Goal: Information Seeking & Learning: Learn about a topic

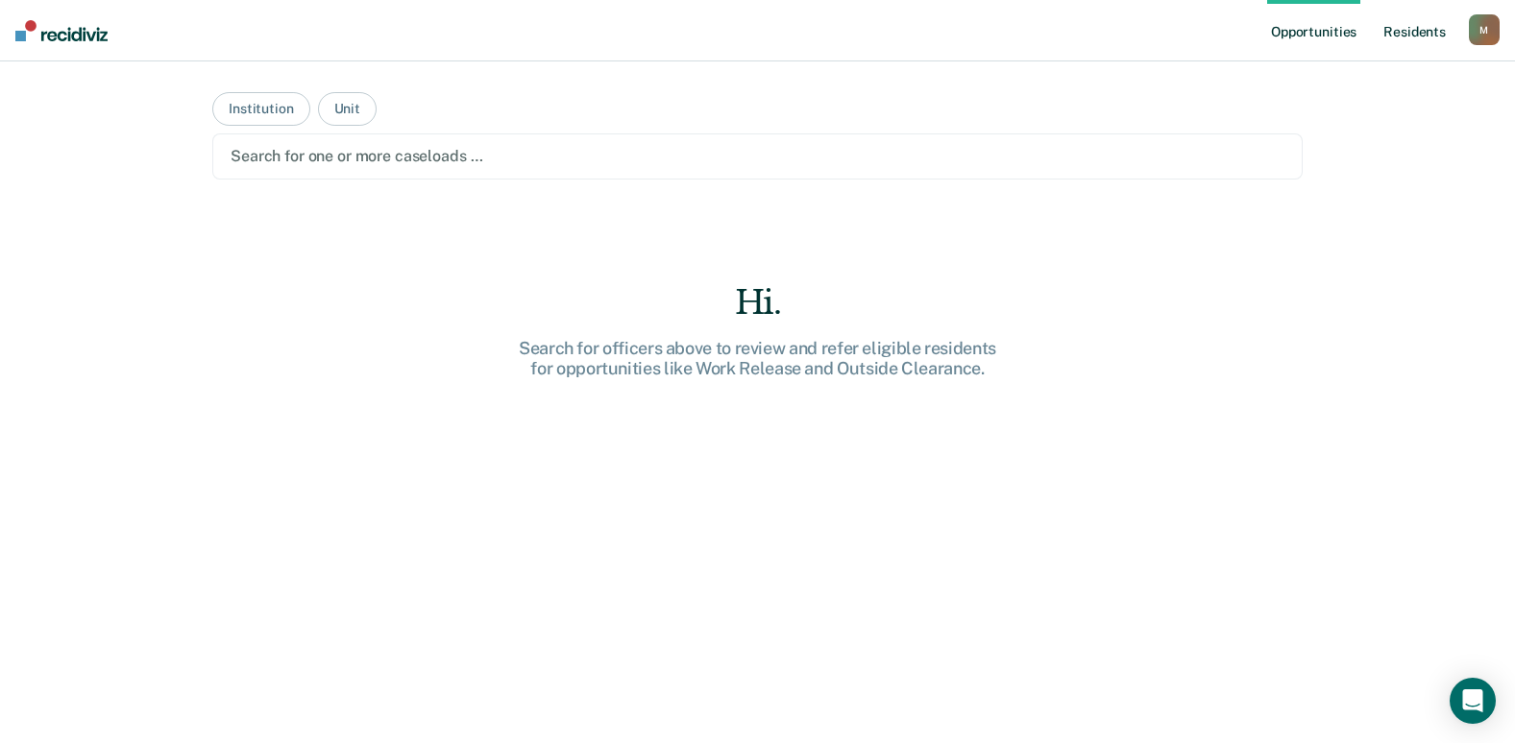
click at [1405, 30] on link "Resident s" at bounding box center [1414, 30] width 70 height 61
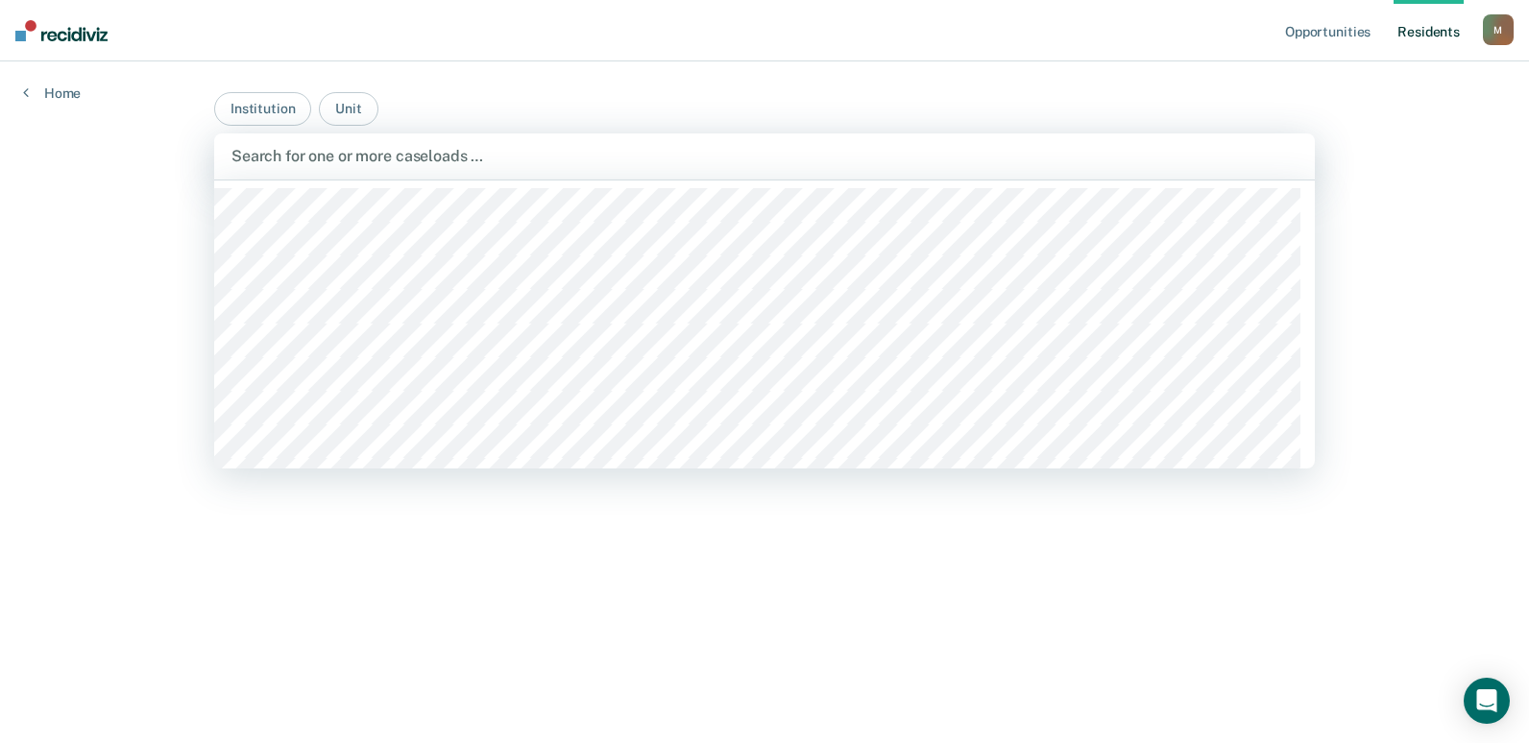
click at [270, 157] on div at bounding box center [764, 156] width 1066 height 22
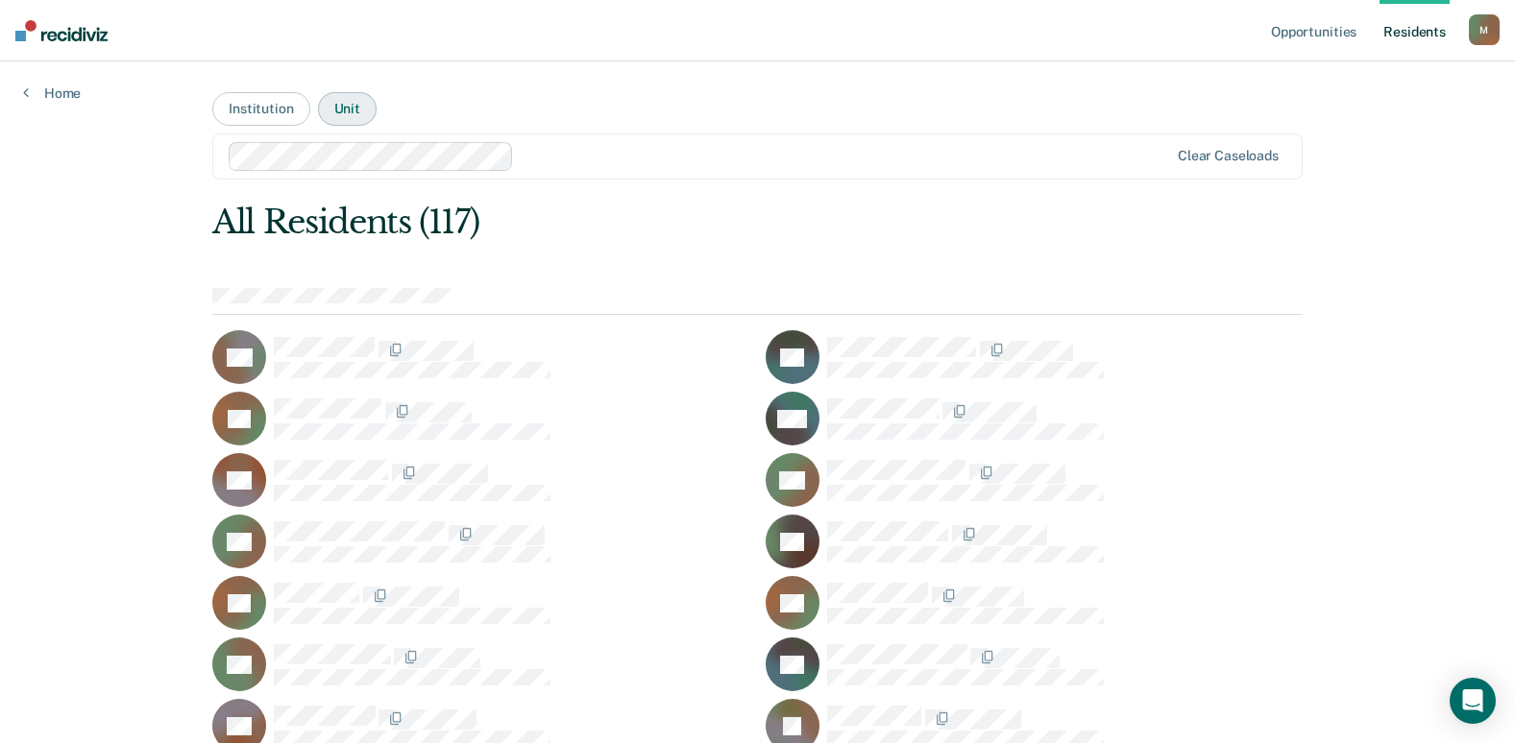
click at [329, 102] on button "Unit" at bounding box center [347, 109] width 59 height 34
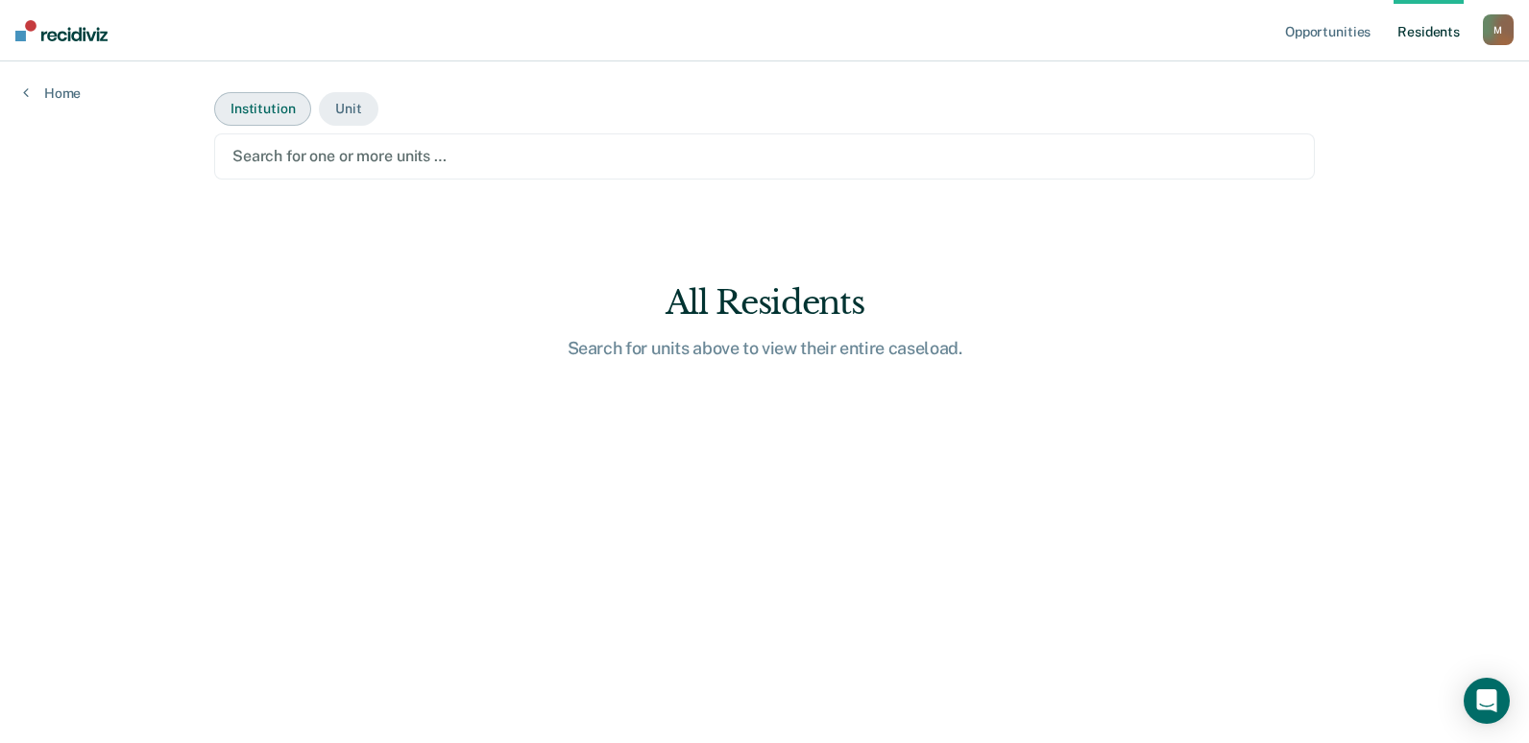
click at [284, 112] on button "Institution" at bounding box center [262, 109] width 97 height 34
click at [364, 111] on button "Unit" at bounding box center [348, 109] width 59 height 34
click at [369, 165] on div at bounding box center [764, 156] width 1064 height 22
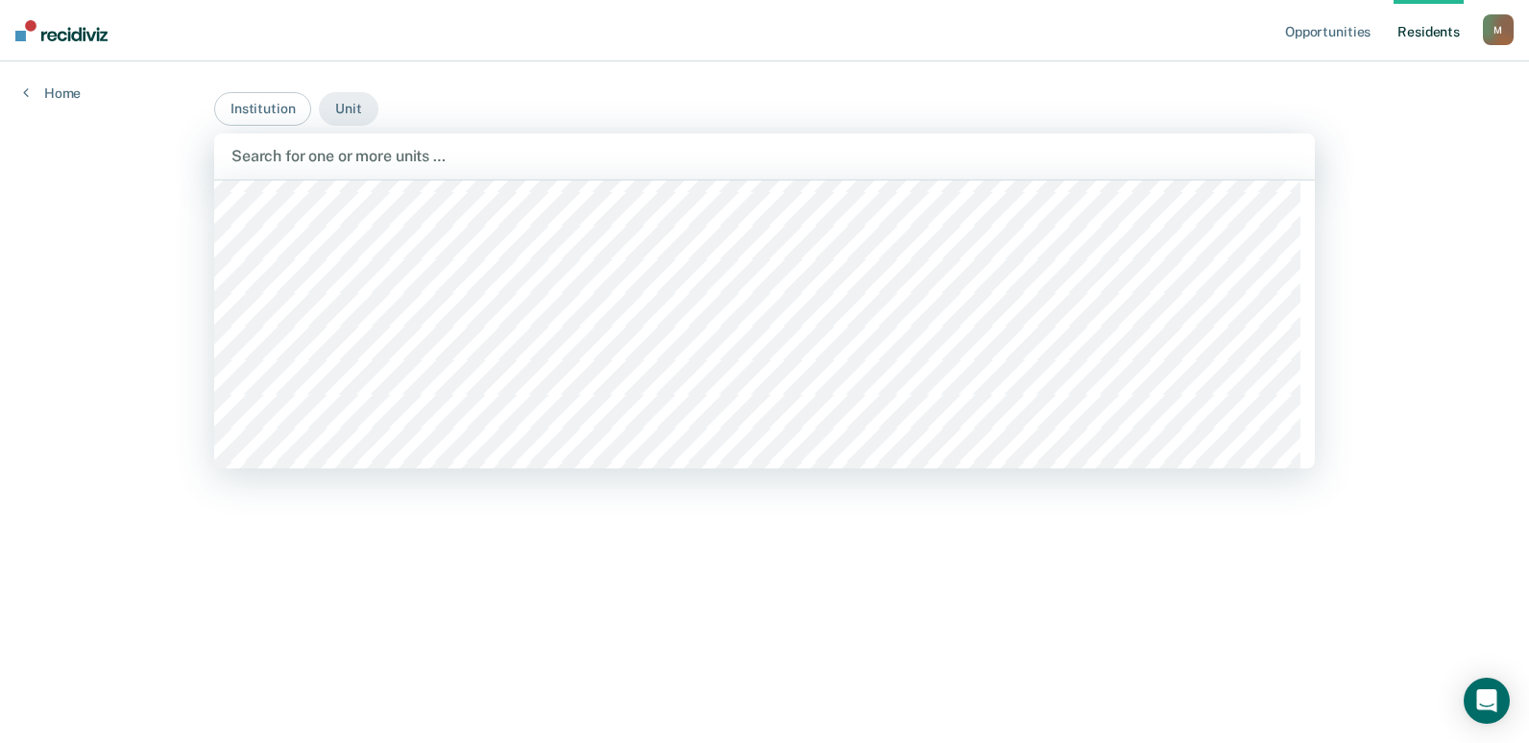
scroll to position [384, 0]
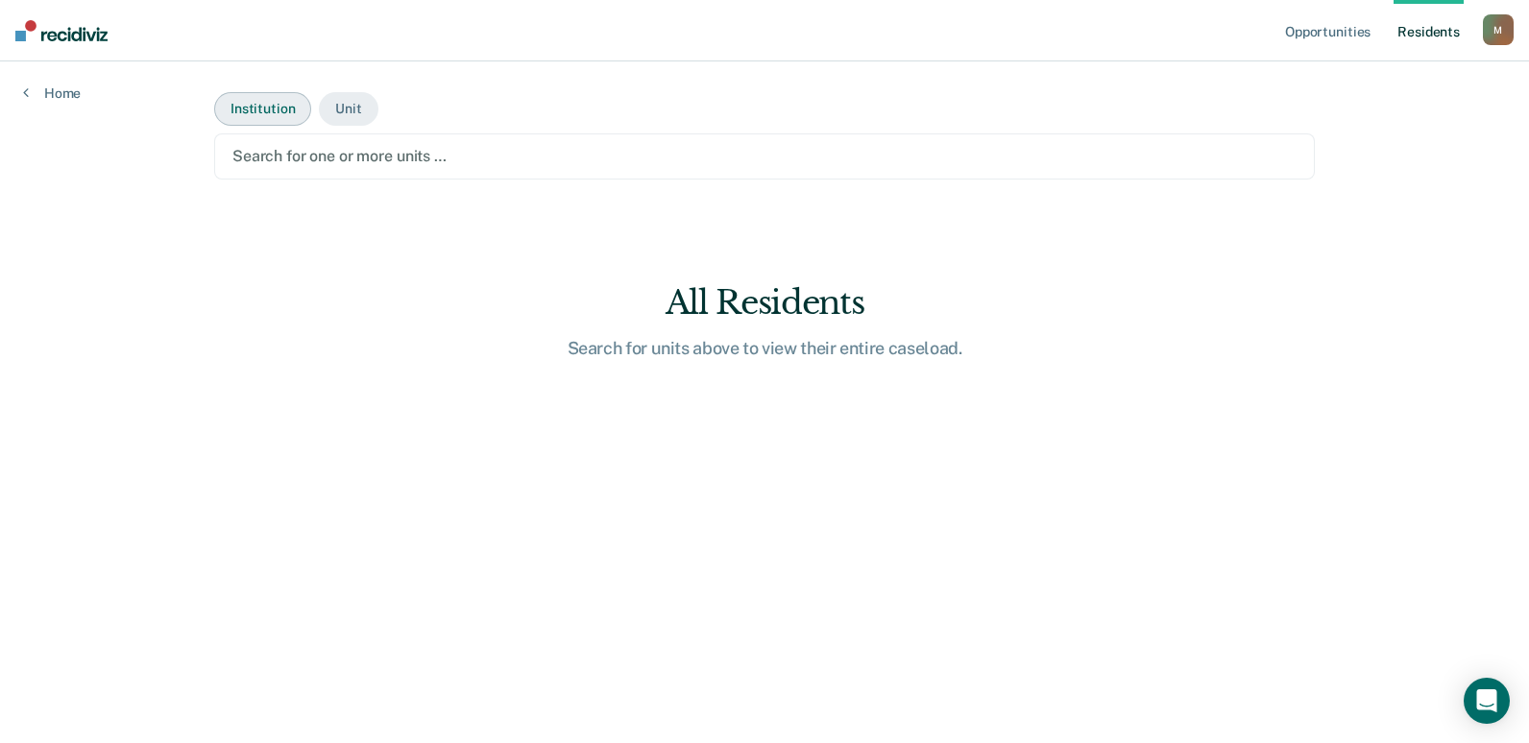
click at [297, 113] on button "Institution" at bounding box center [262, 109] width 97 height 34
click at [302, 113] on button "Institution" at bounding box center [262, 109] width 97 height 34
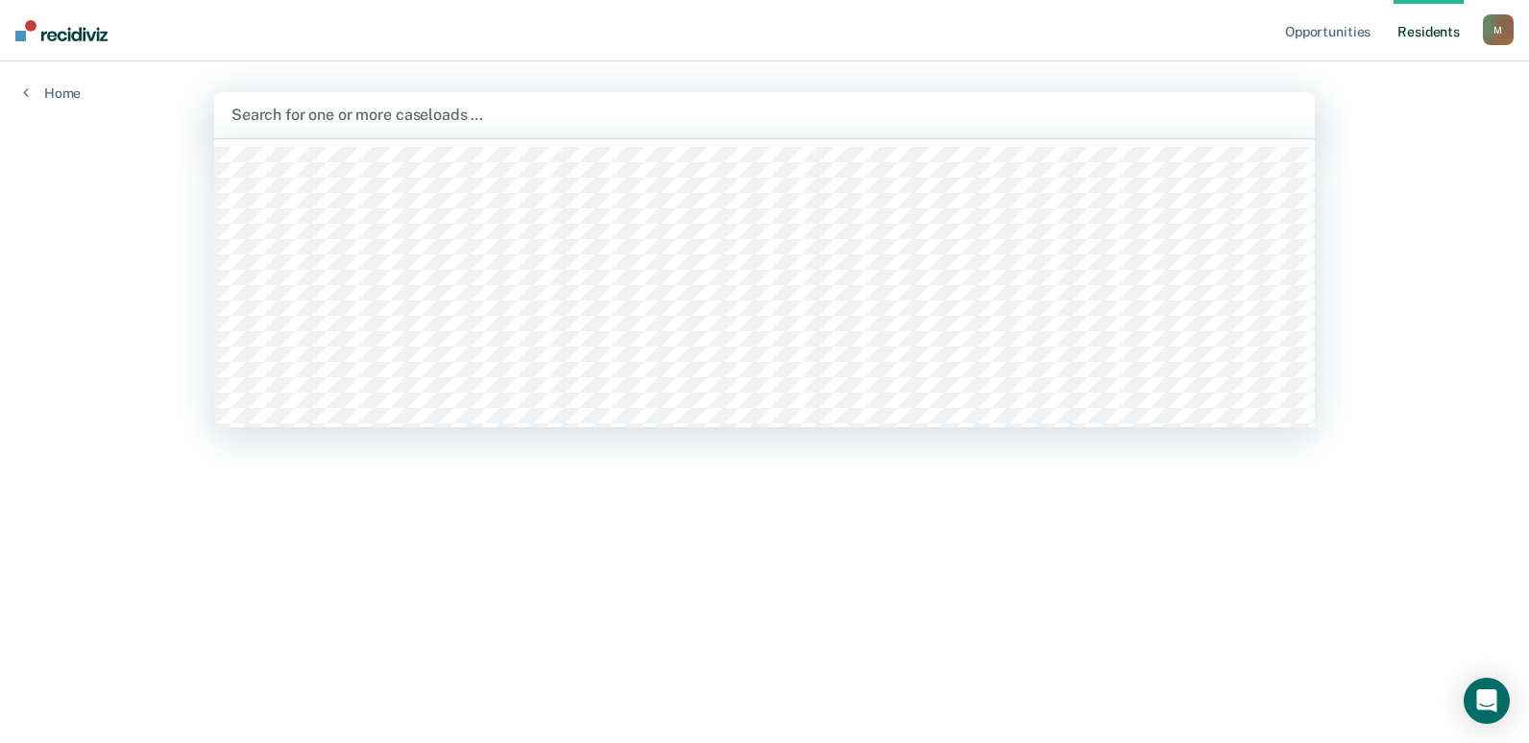
click at [316, 113] on div at bounding box center [764, 115] width 1066 height 22
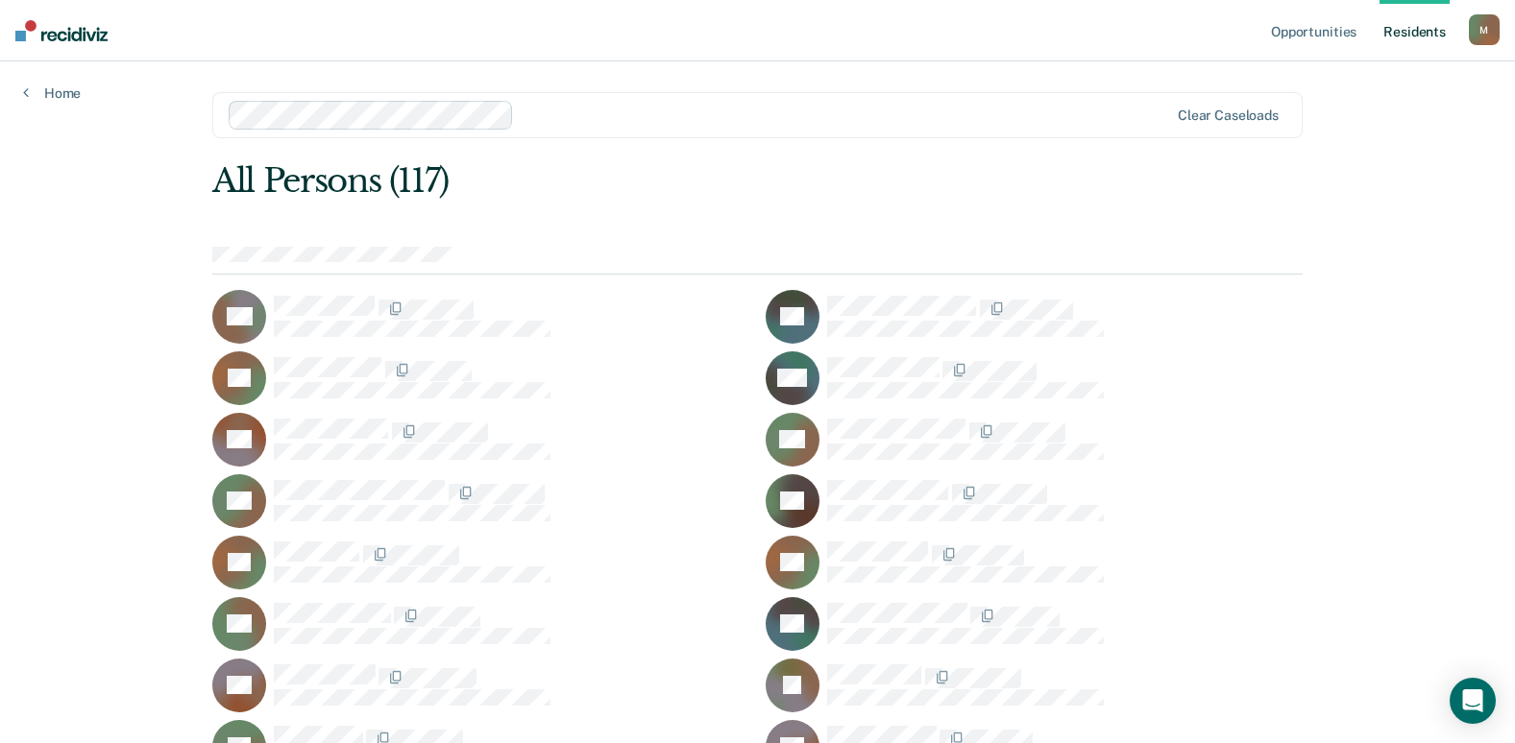
click at [578, 121] on div at bounding box center [845, 115] width 646 height 22
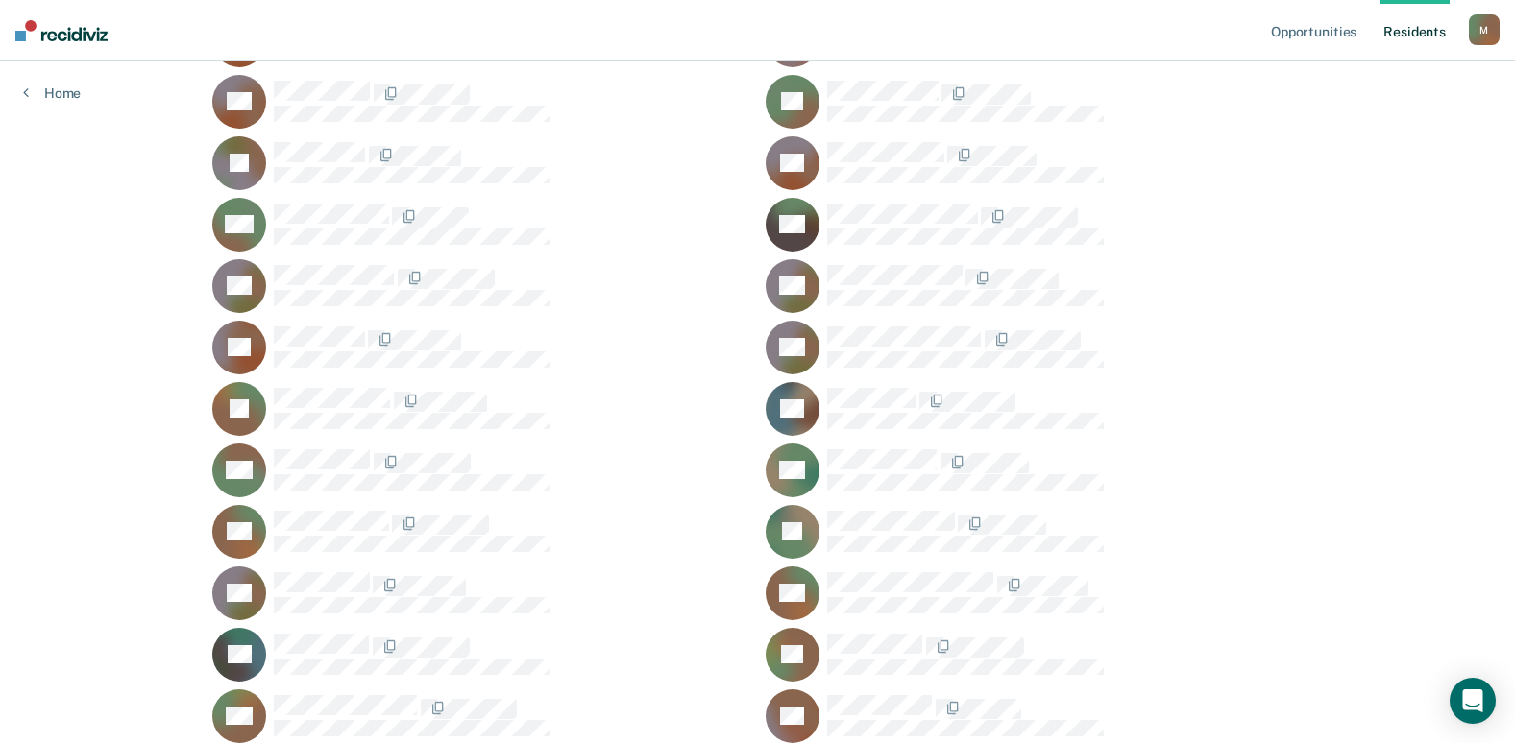
scroll to position [0, 0]
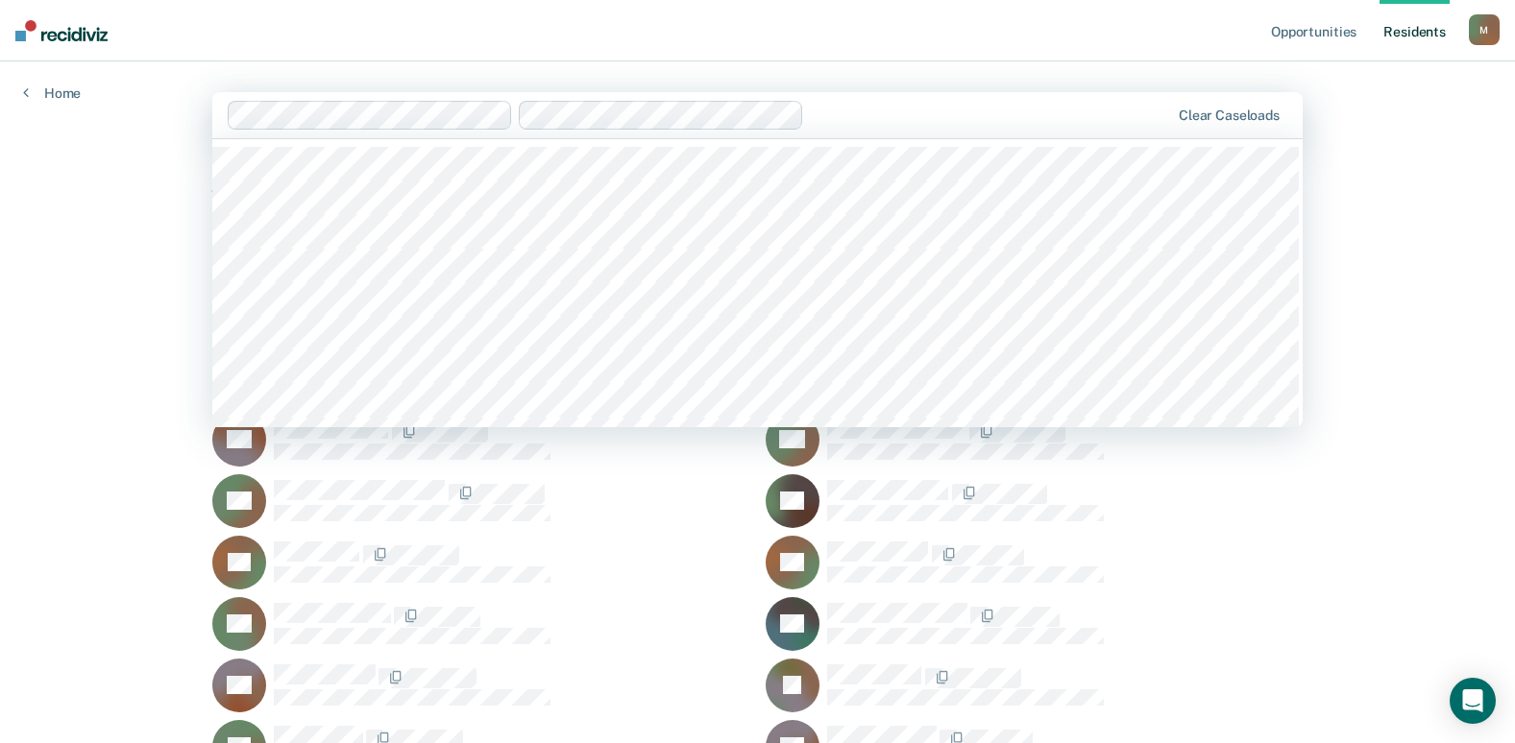
click at [1068, 121] on div at bounding box center [990, 115] width 357 height 22
type input "e"
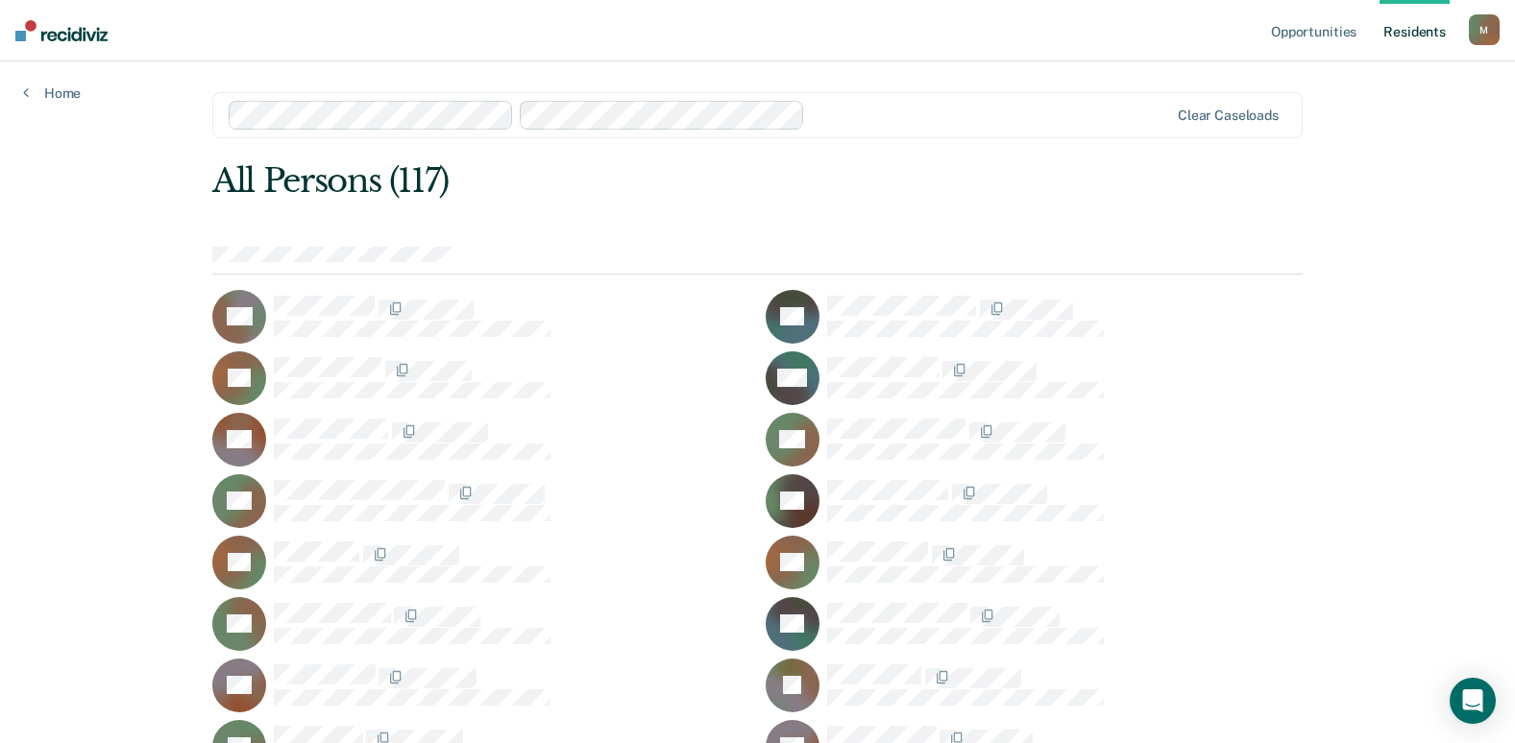
click at [1496, 36] on div "M" at bounding box center [1483, 29] width 31 height 31
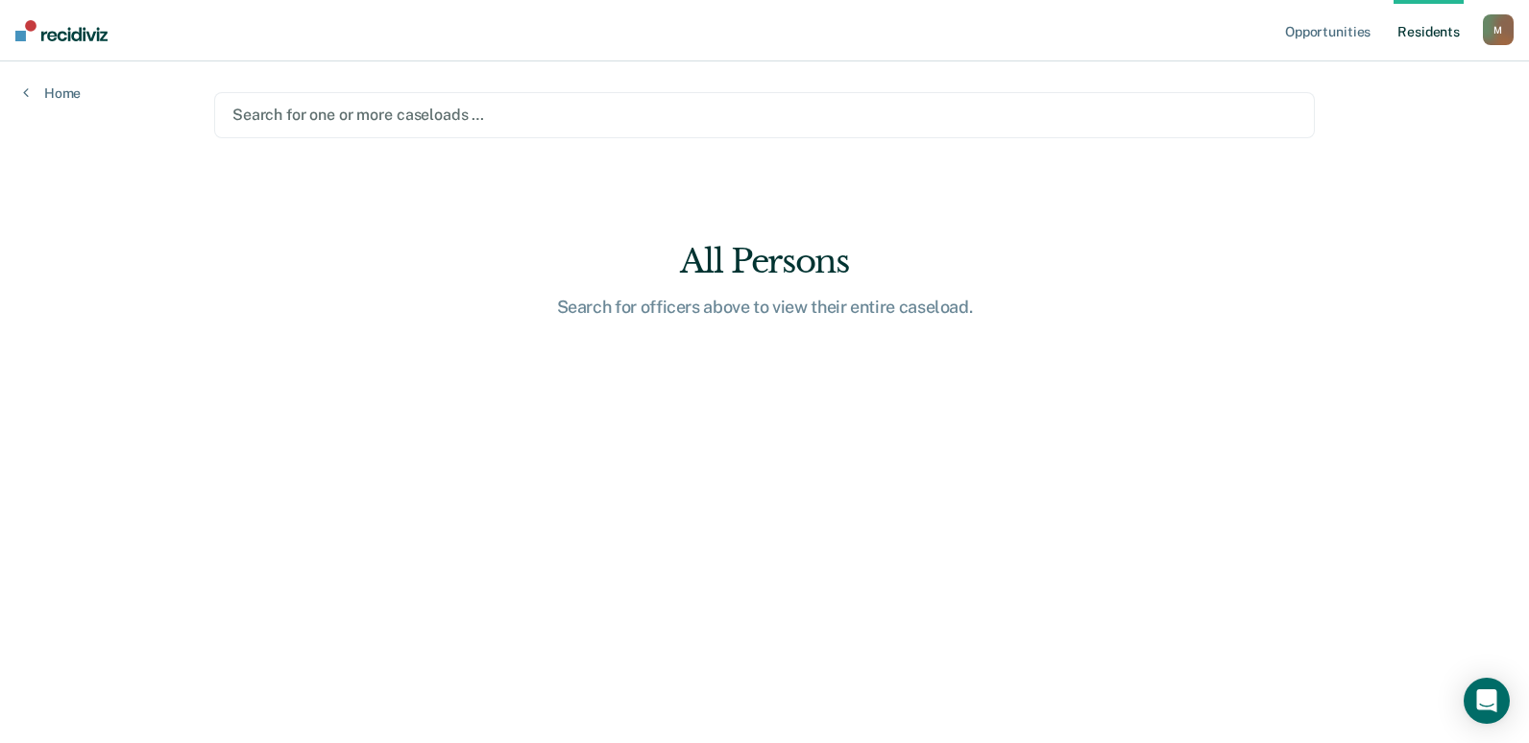
click at [482, 114] on div at bounding box center [764, 115] width 1064 height 22
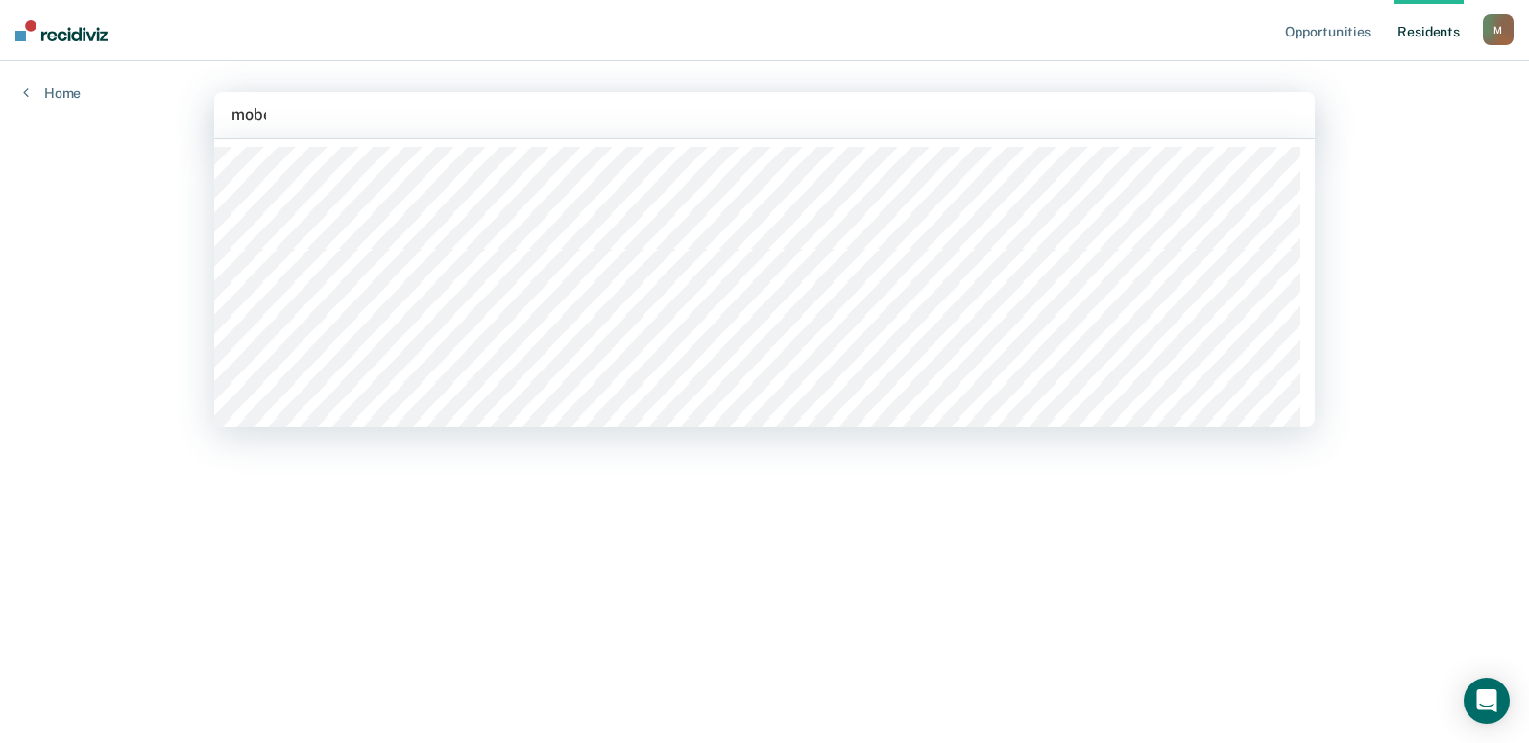
type input "mober"
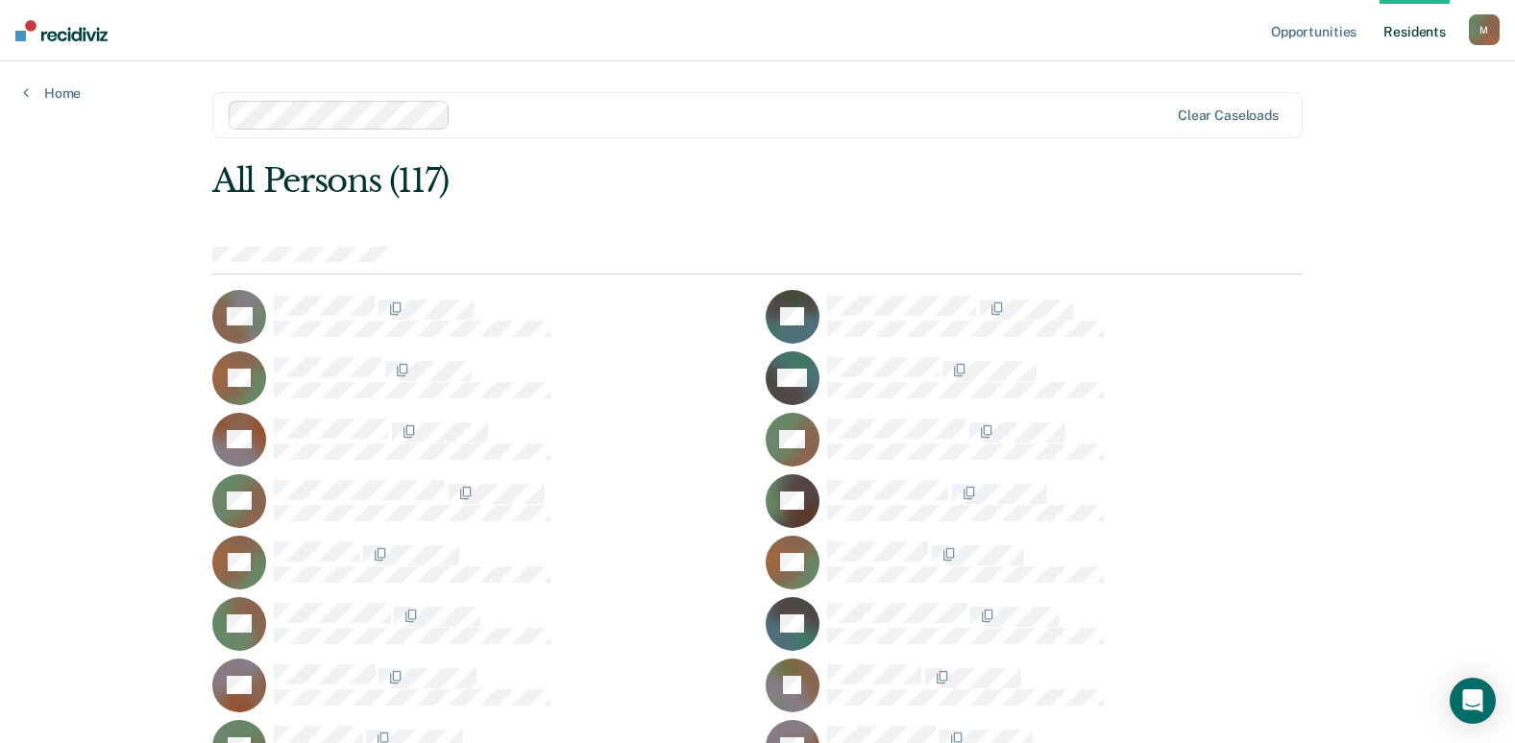
scroll to position [671, 0]
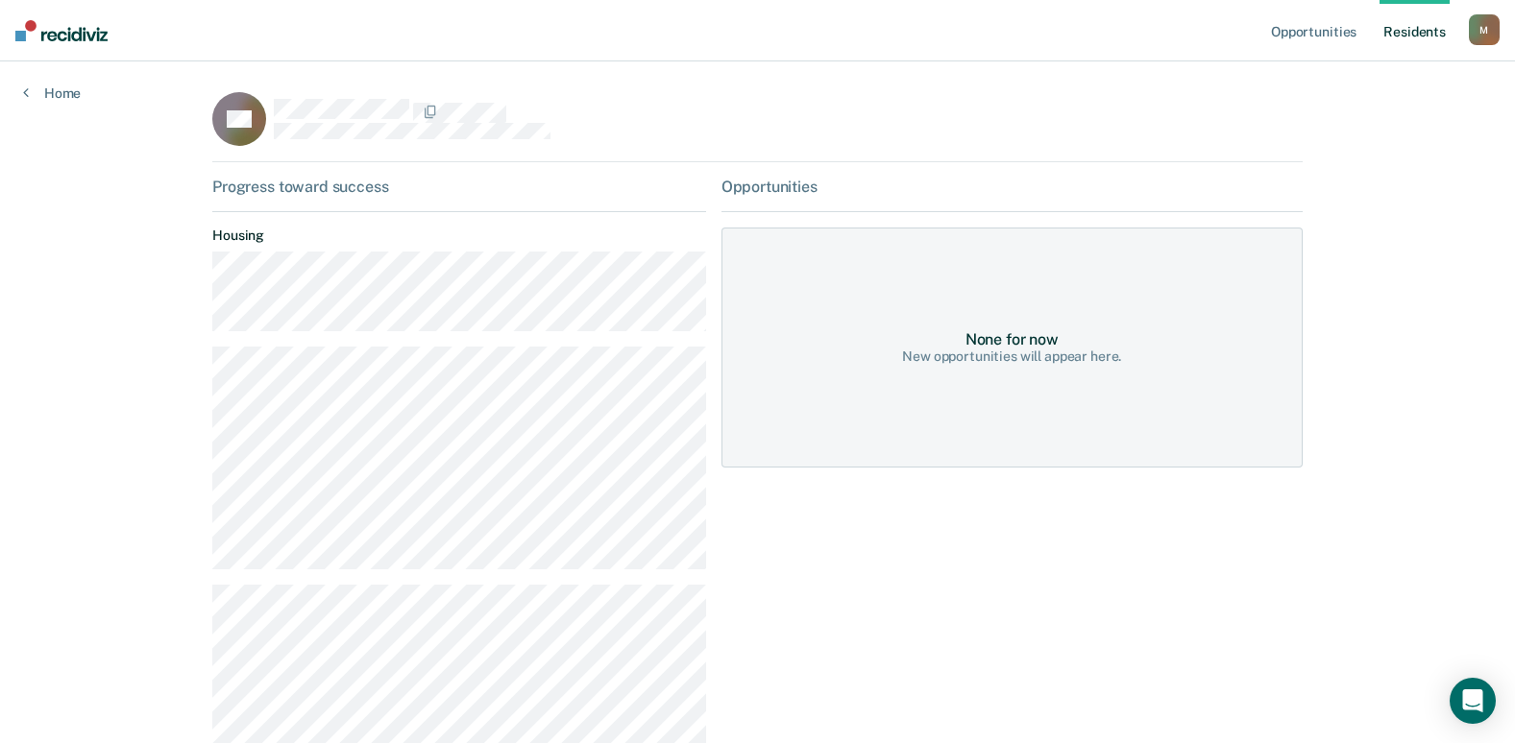
click at [834, 135] on div "CC" at bounding box center [757, 127] width 1090 height 70
click at [1324, 36] on link "Opportunities" at bounding box center [1313, 30] width 93 height 61
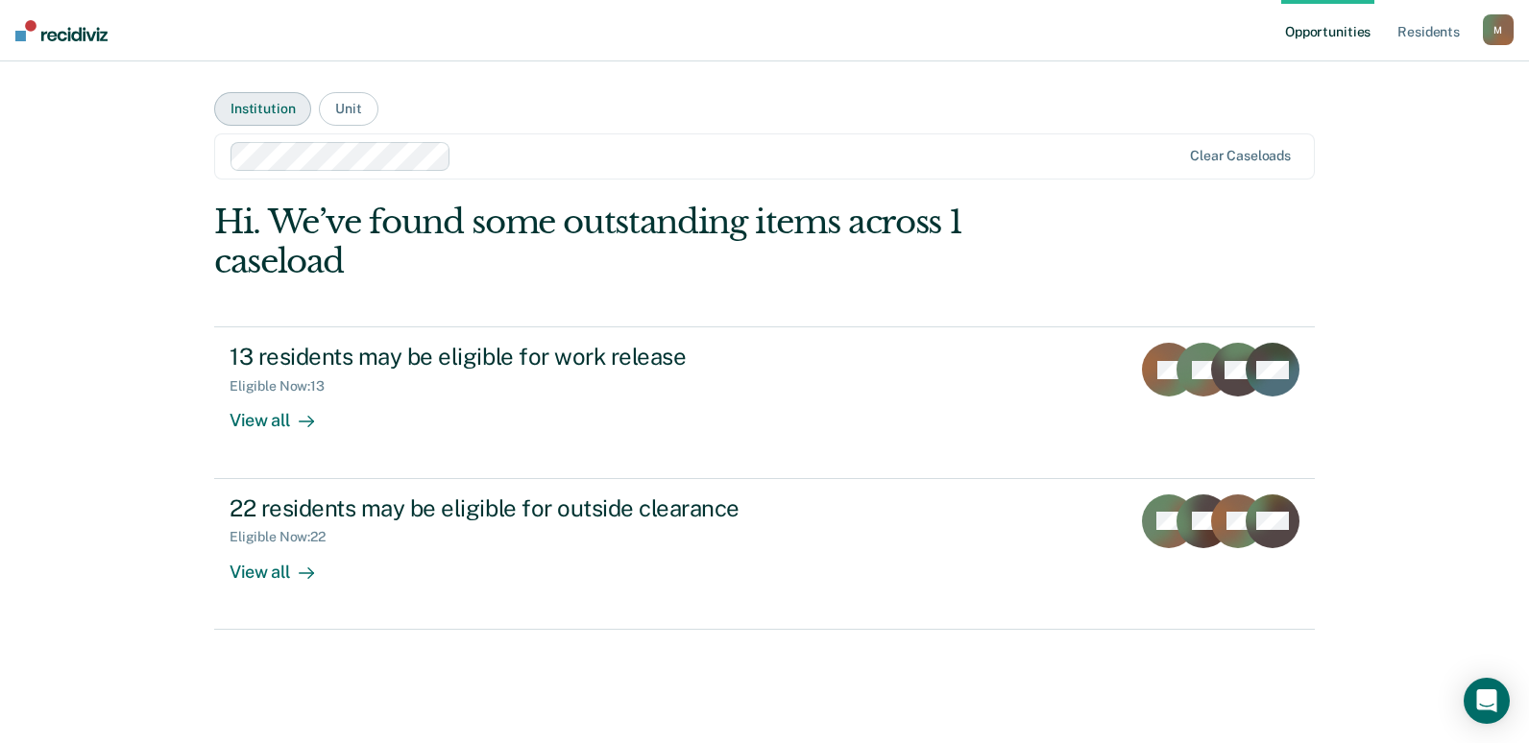
click at [286, 100] on button "Institution" at bounding box center [262, 109] width 97 height 34
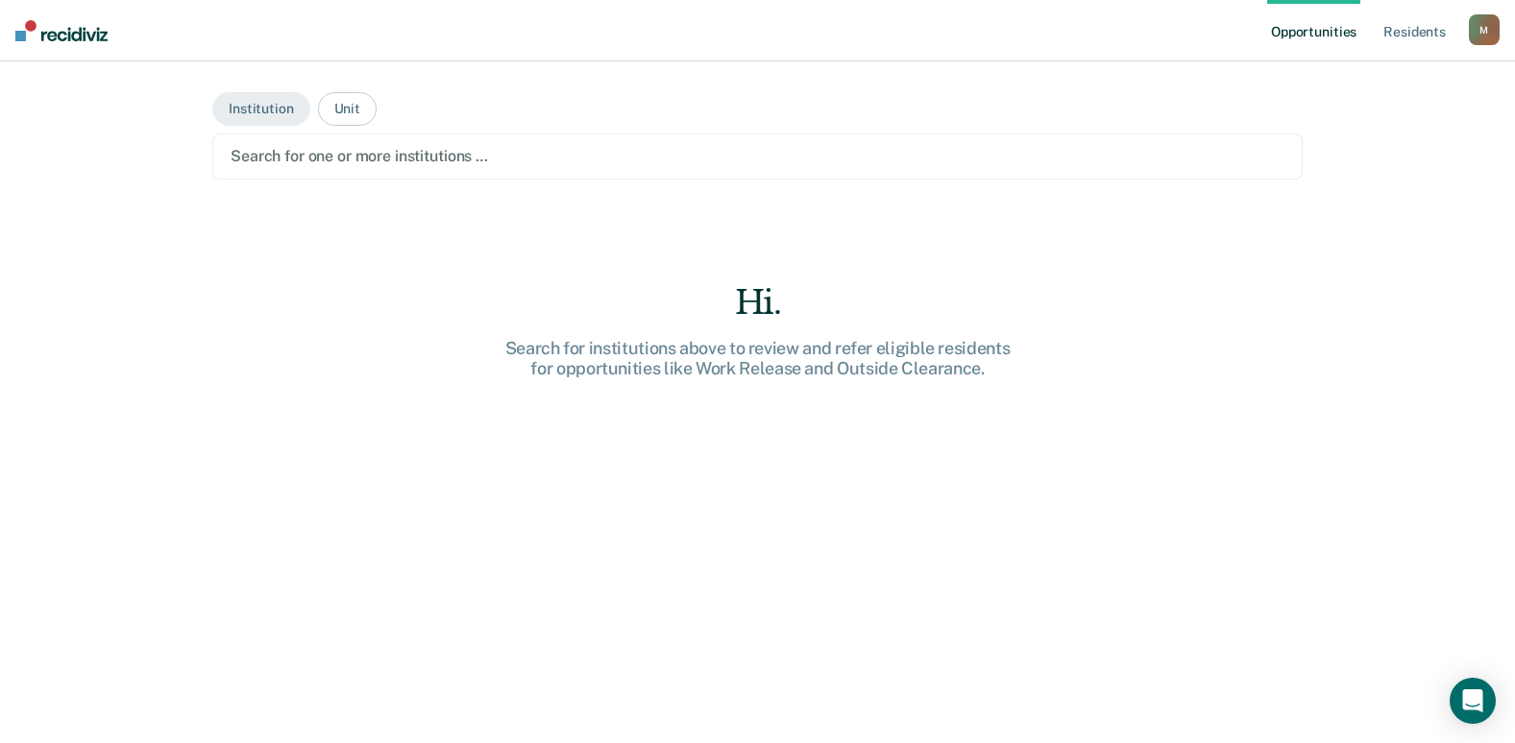
click at [297, 157] on div at bounding box center [757, 156] width 1054 height 22
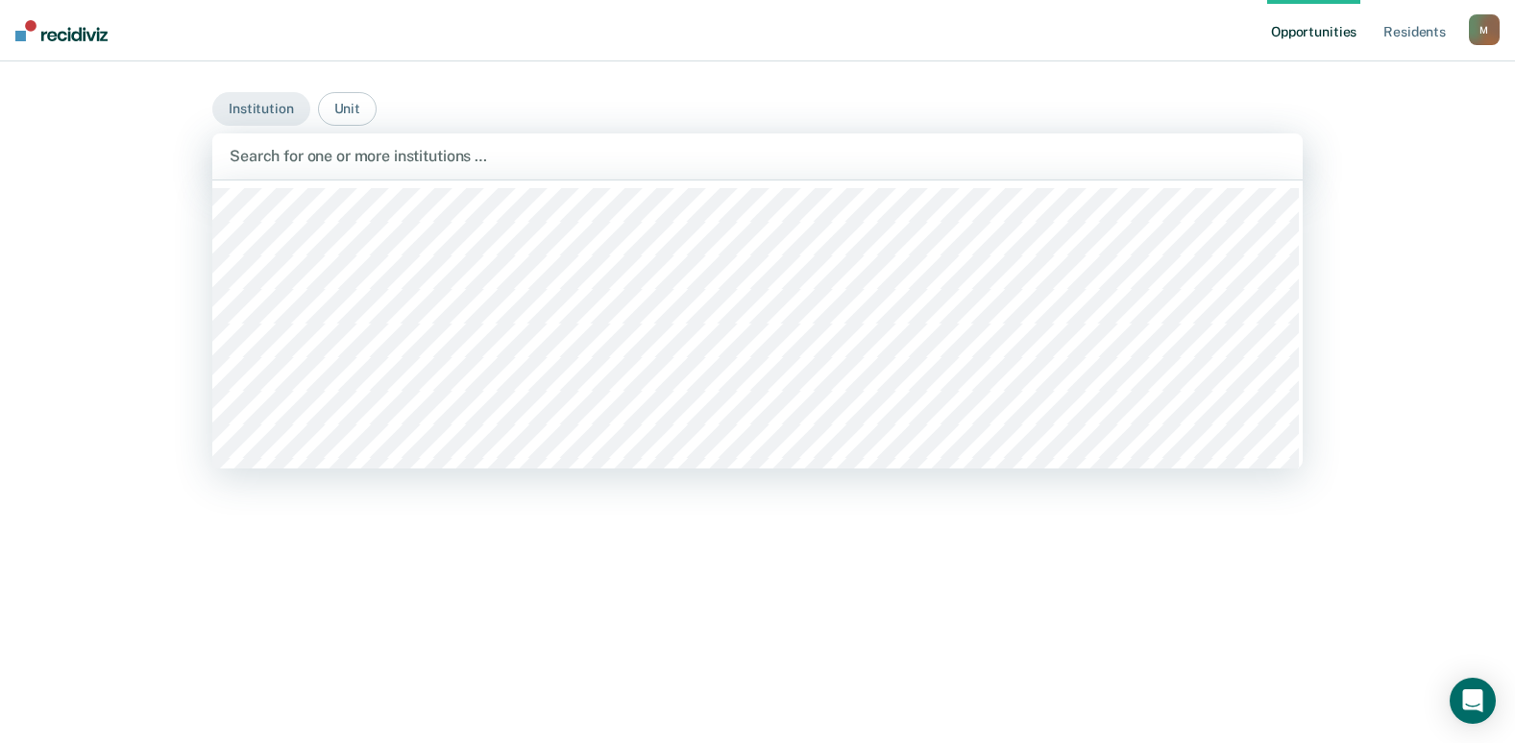
click at [259, 154] on div at bounding box center [757, 156] width 1055 height 22
click at [622, 157] on div at bounding box center [890, 156] width 541 height 22
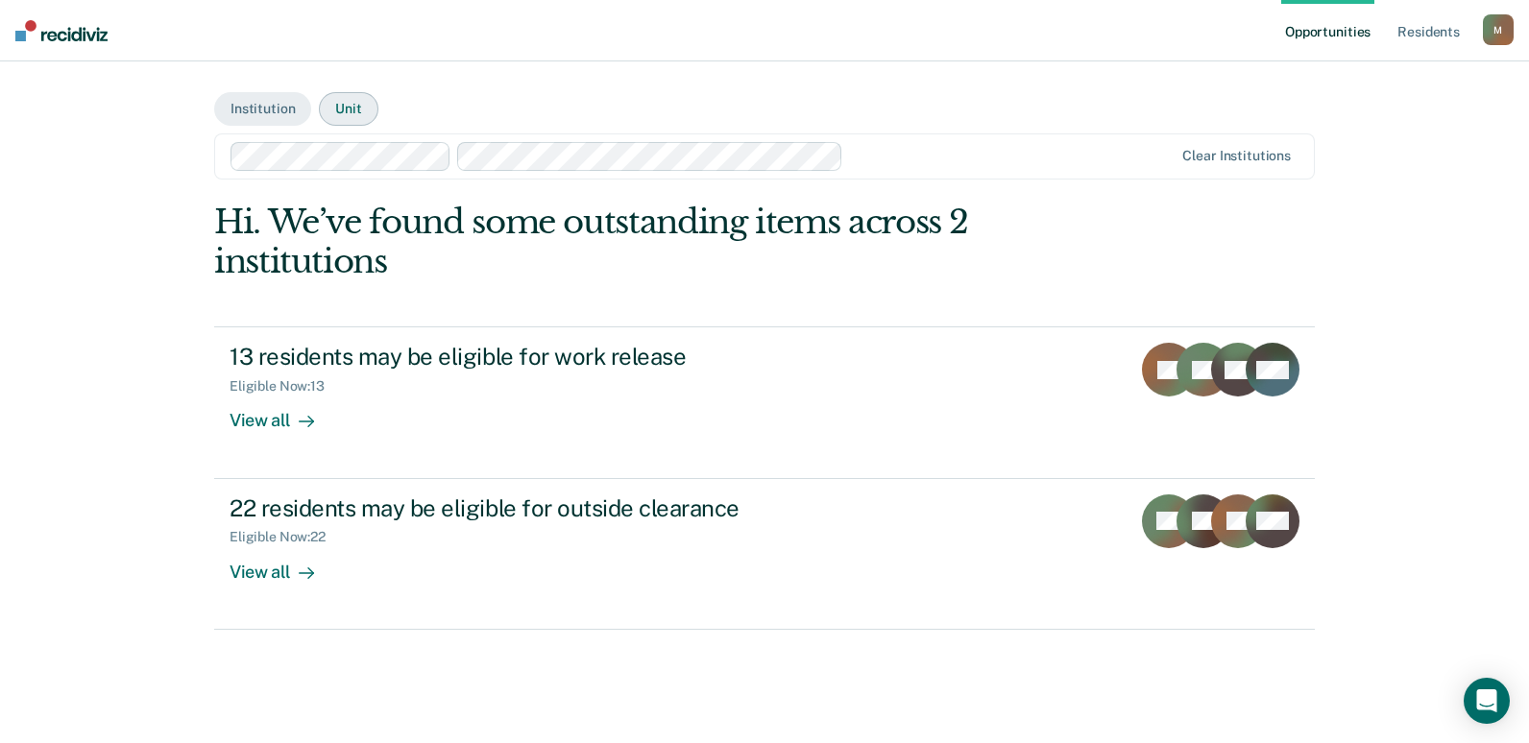
click at [352, 110] on button "Unit" at bounding box center [348, 109] width 59 height 34
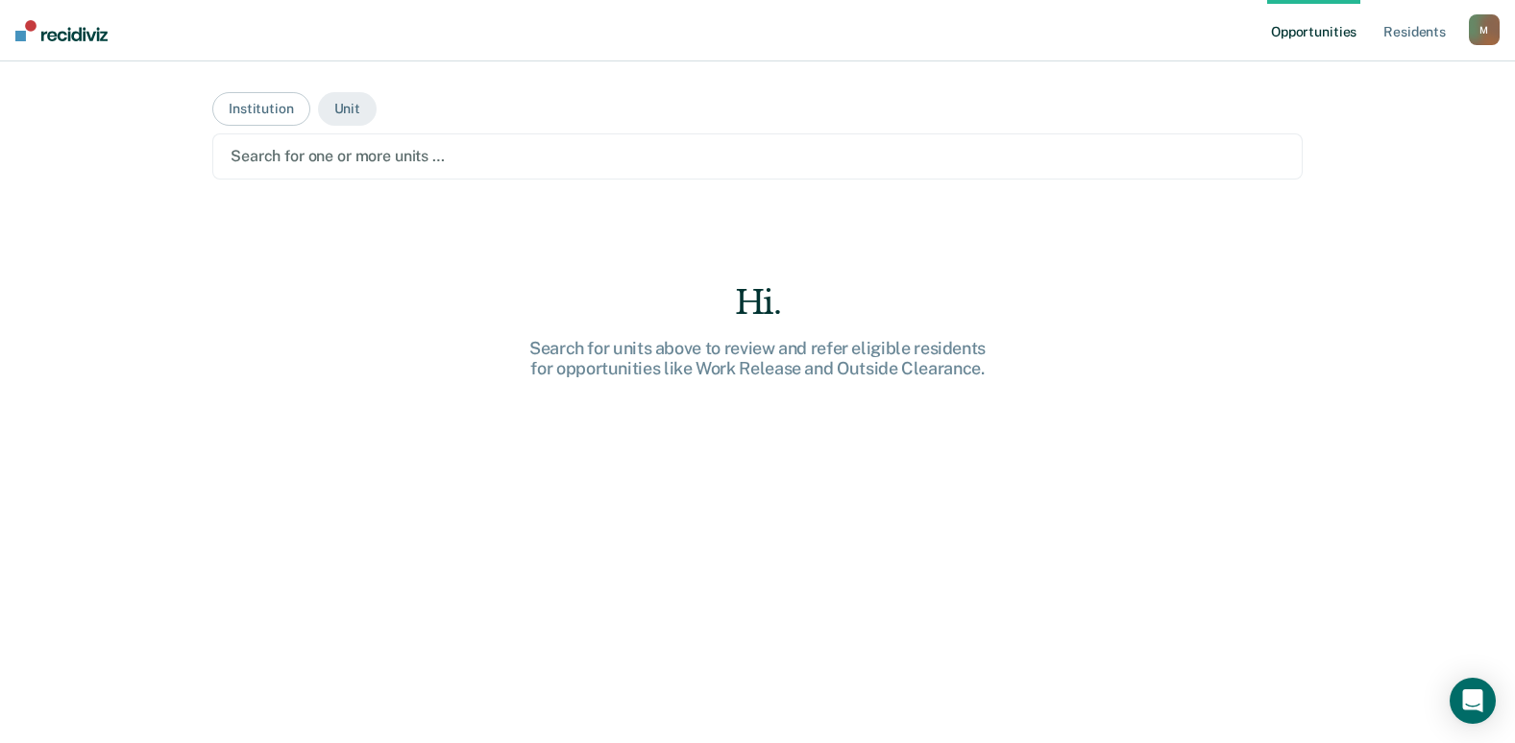
click at [370, 158] on div at bounding box center [757, 156] width 1054 height 22
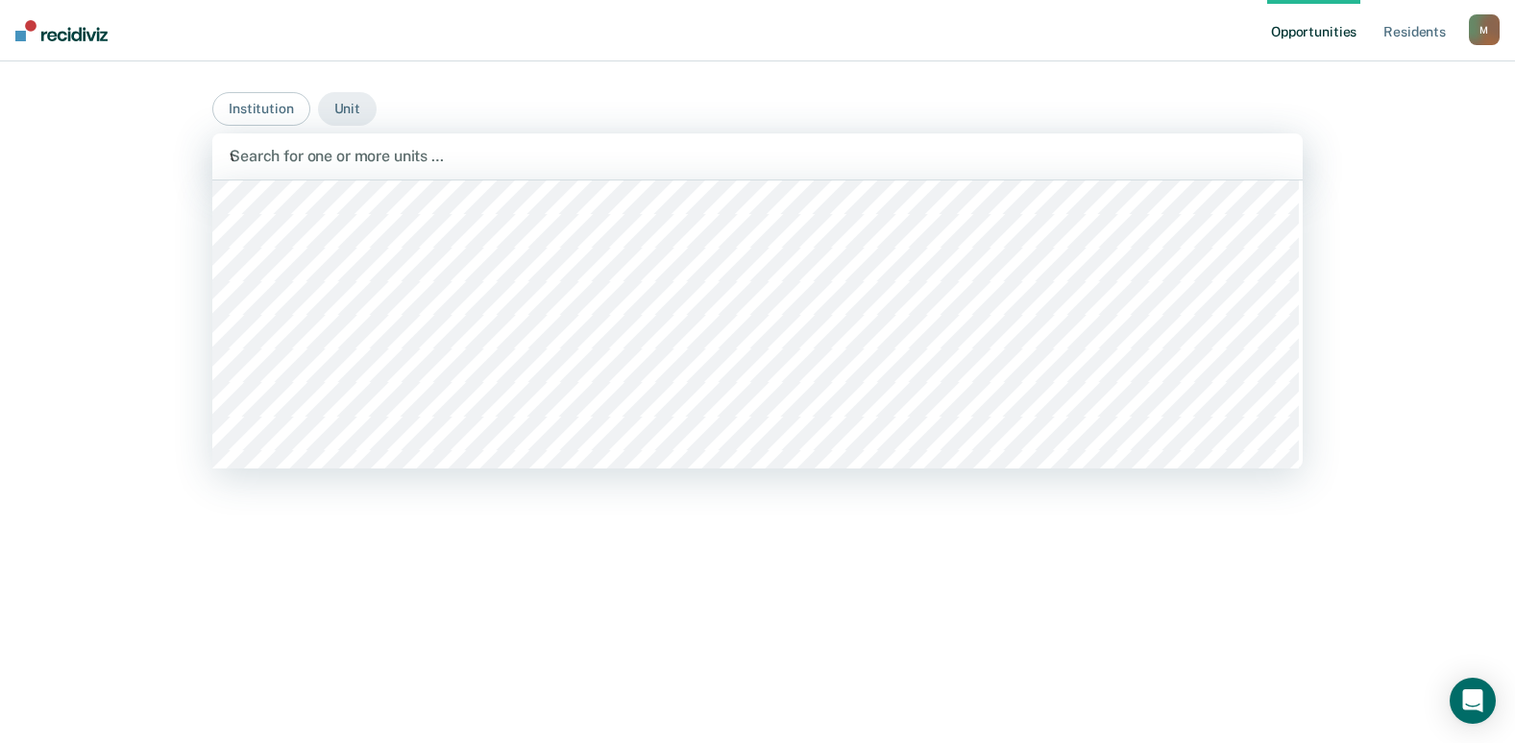
scroll to position [2295, 0]
type input "[PERSON_NAME]"
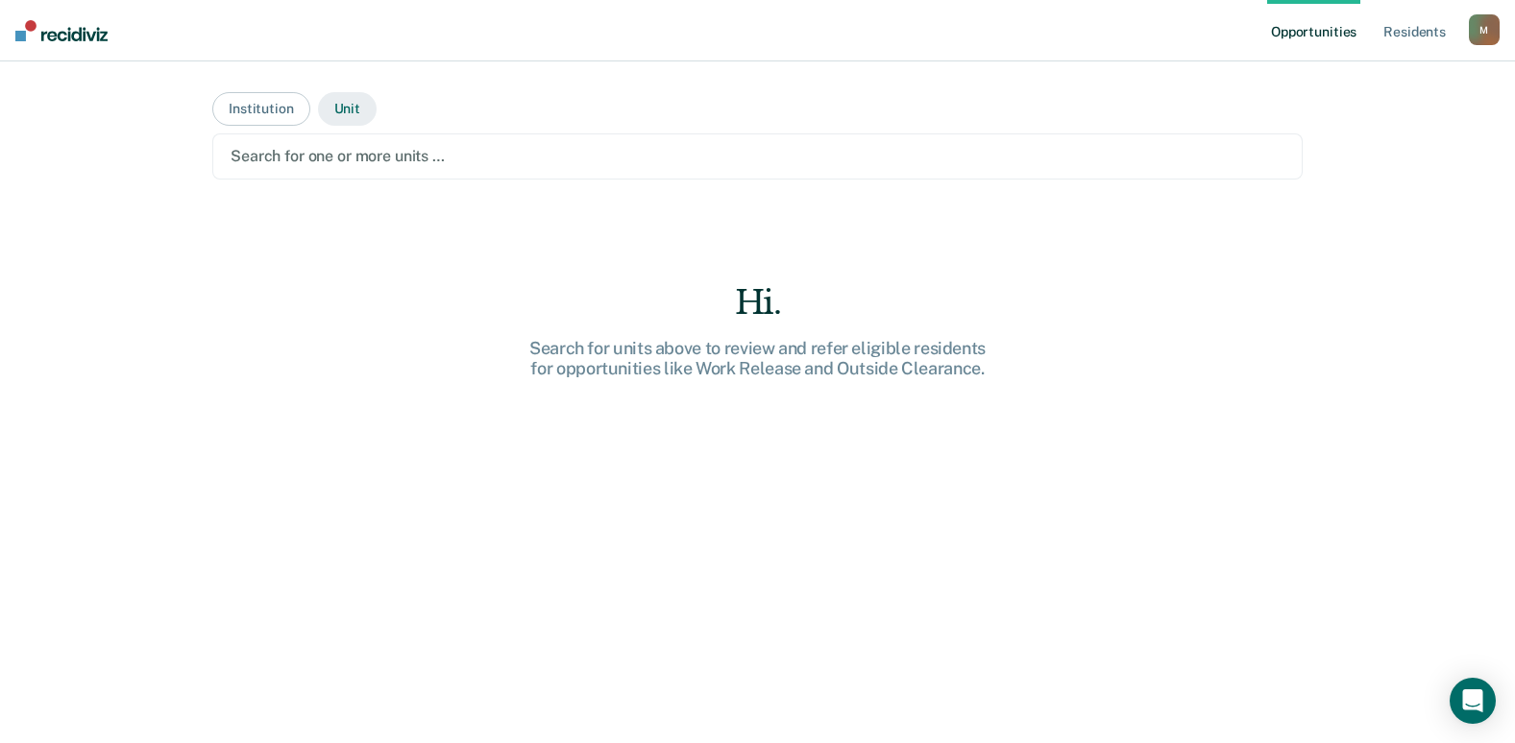
click at [338, 101] on button "Unit" at bounding box center [347, 109] width 59 height 34
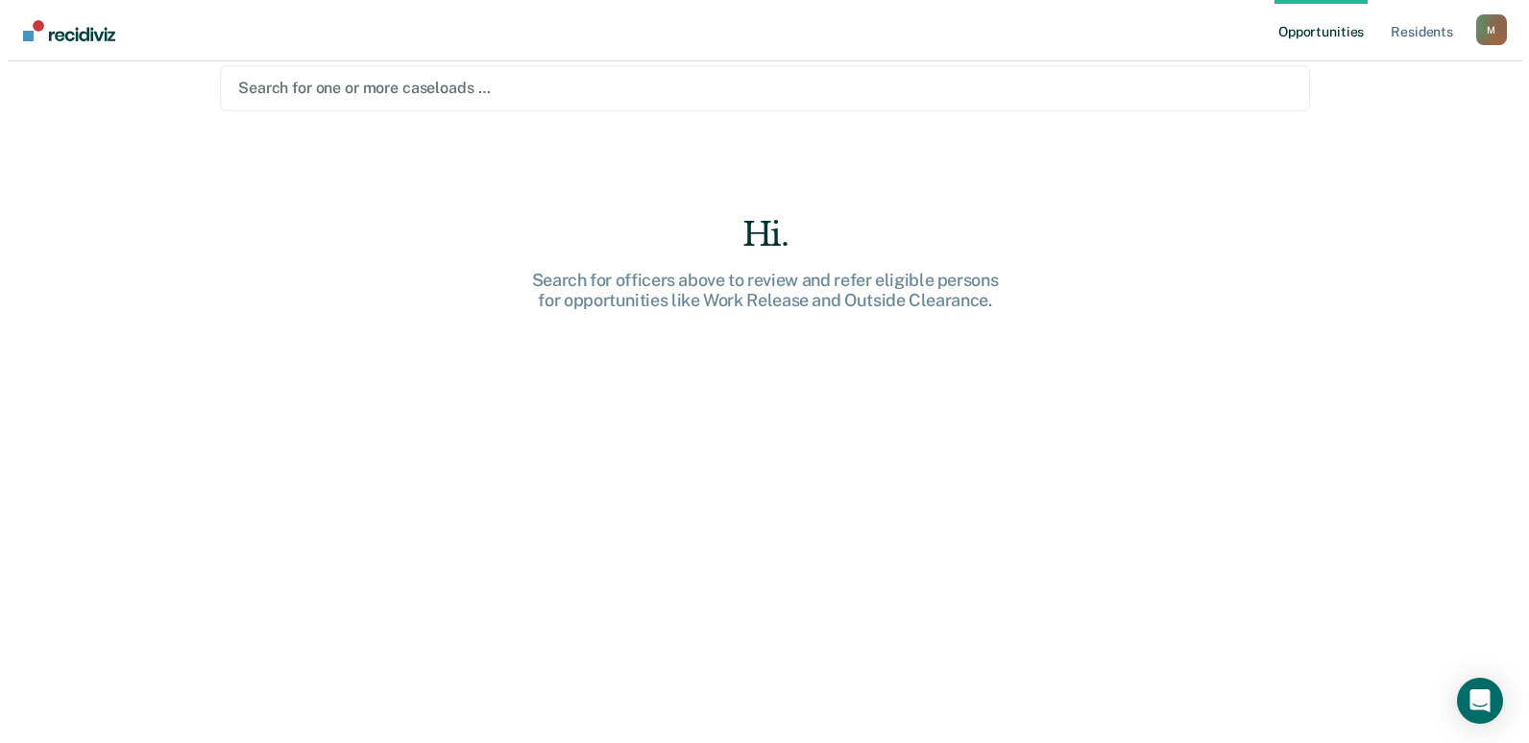
scroll to position [0, 0]
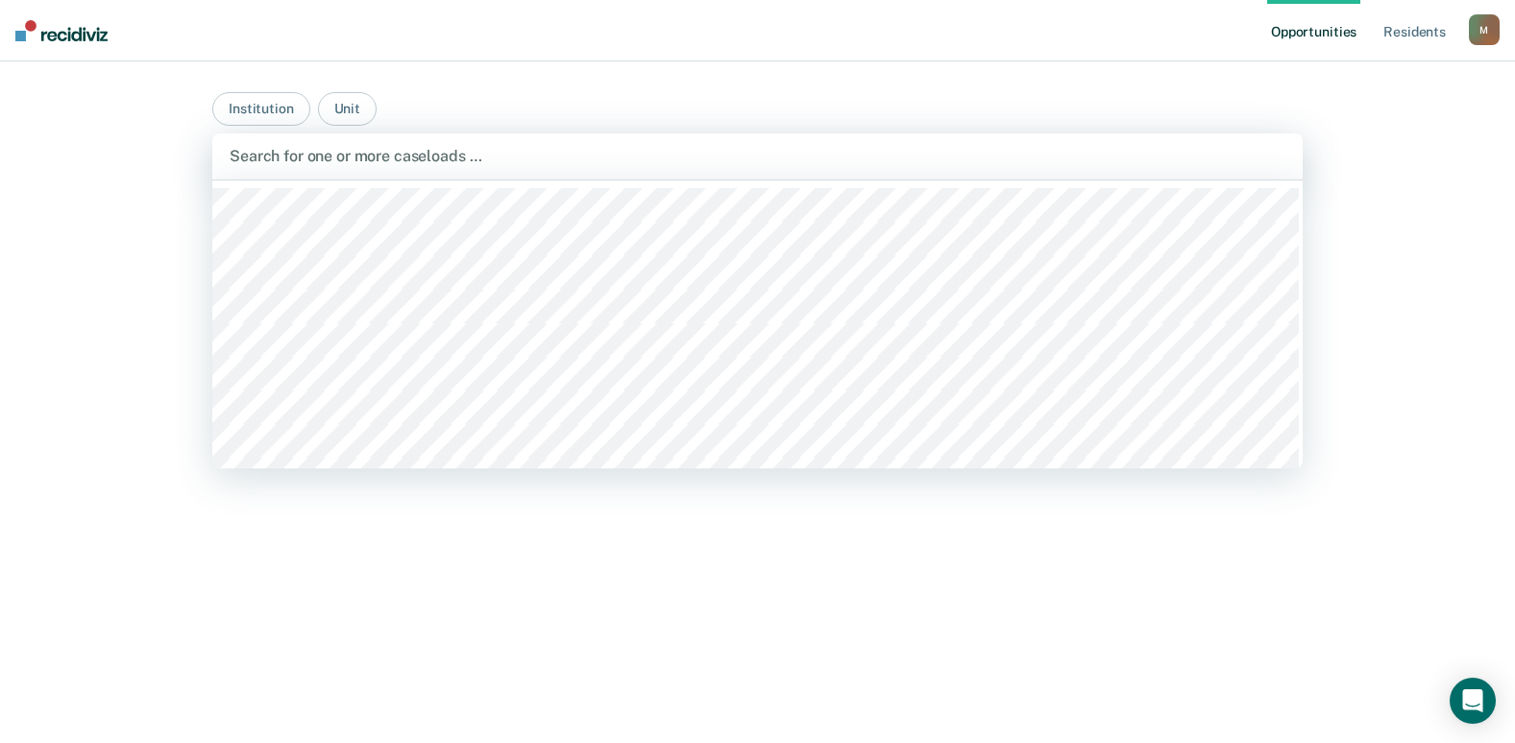
click at [413, 147] on div at bounding box center [757, 156] width 1055 height 22
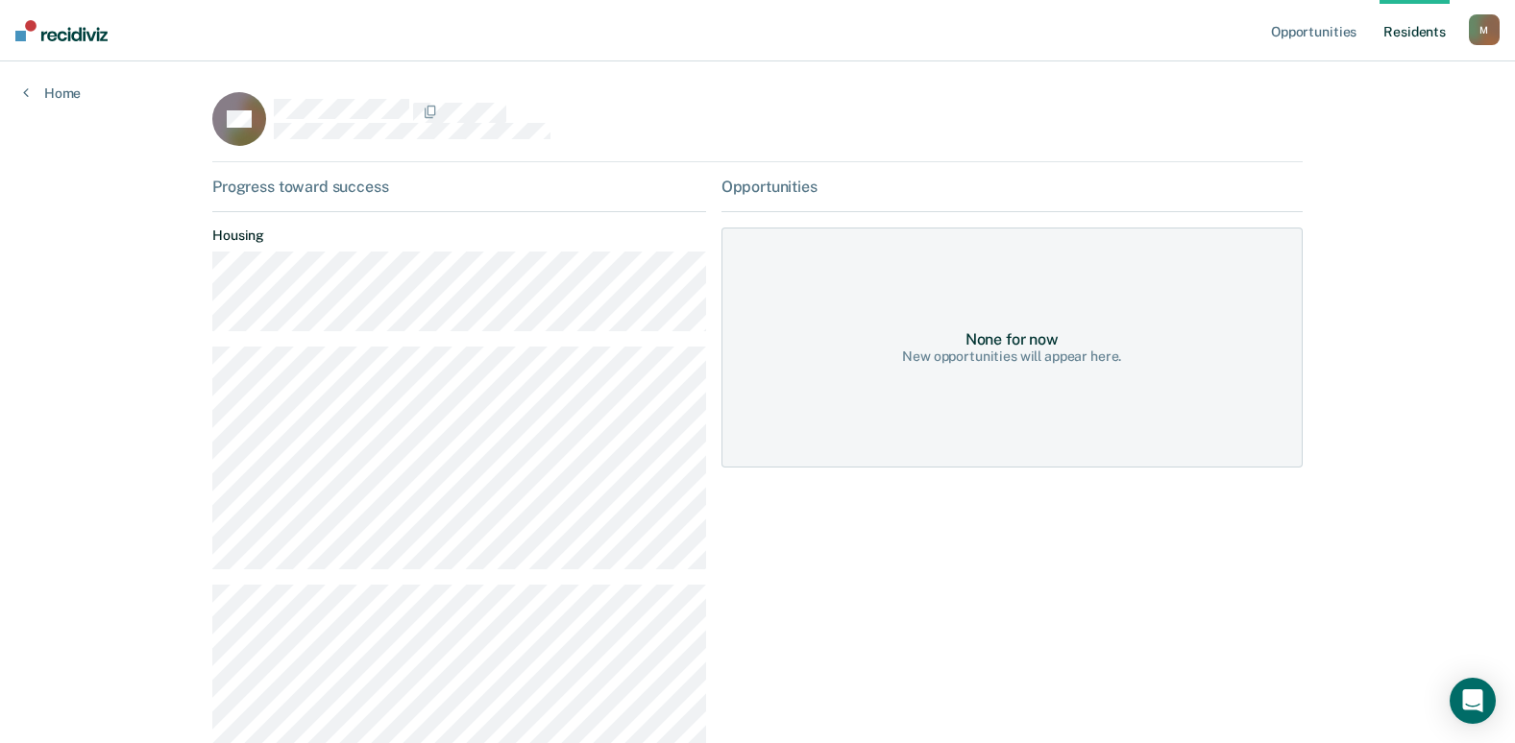
click at [47, 36] on img at bounding box center [61, 30] width 92 height 21
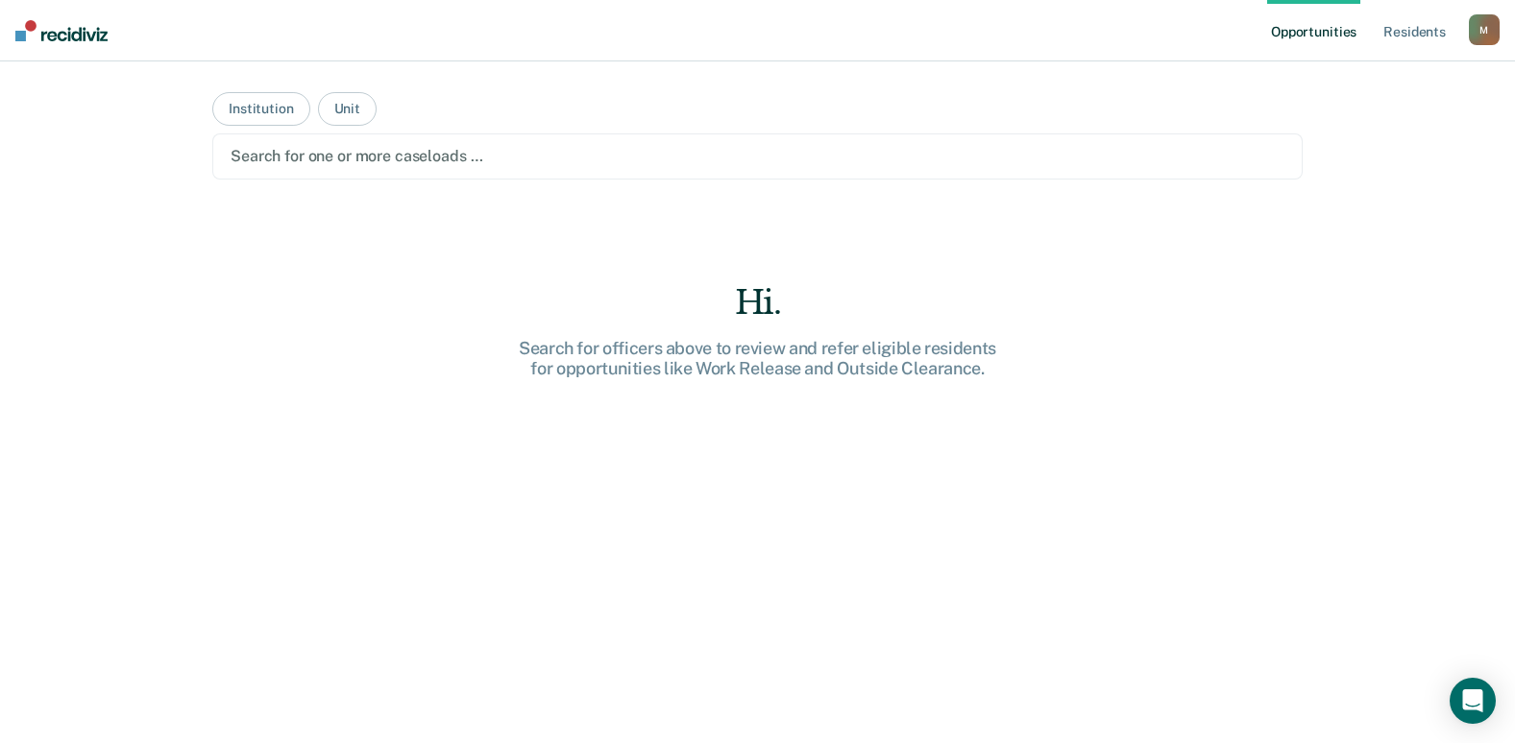
click at [81, 33] on img at bounding box center [61, 30] width 92 height 21
click at [1414, 42] on link "Resident s" at bounding box center [1414, 30] width 70 height 61
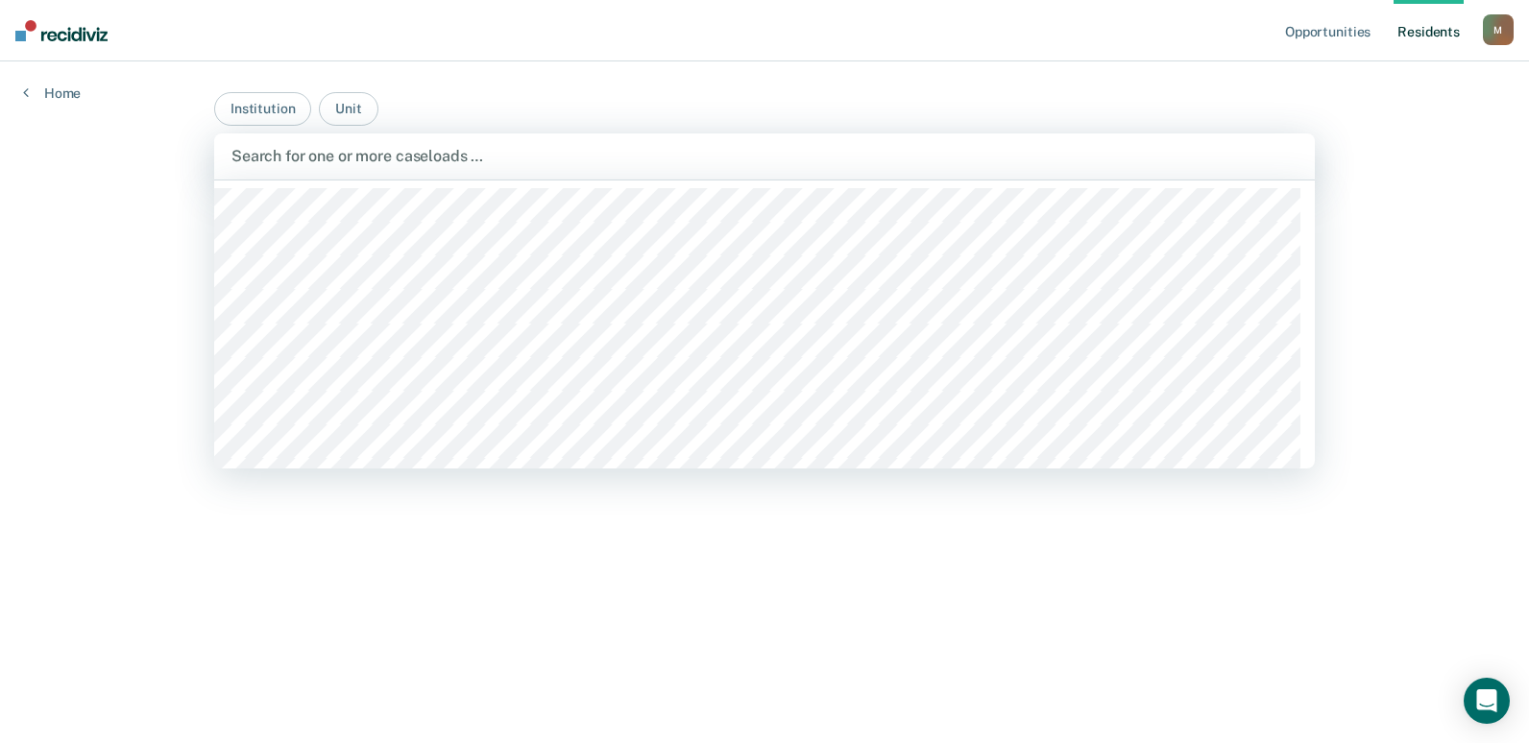
click at [291, 179] on div "552 results available. Use Up and Down to choose options, press Enter to select…" at bounding box center [764, 156] width 1101 height 46
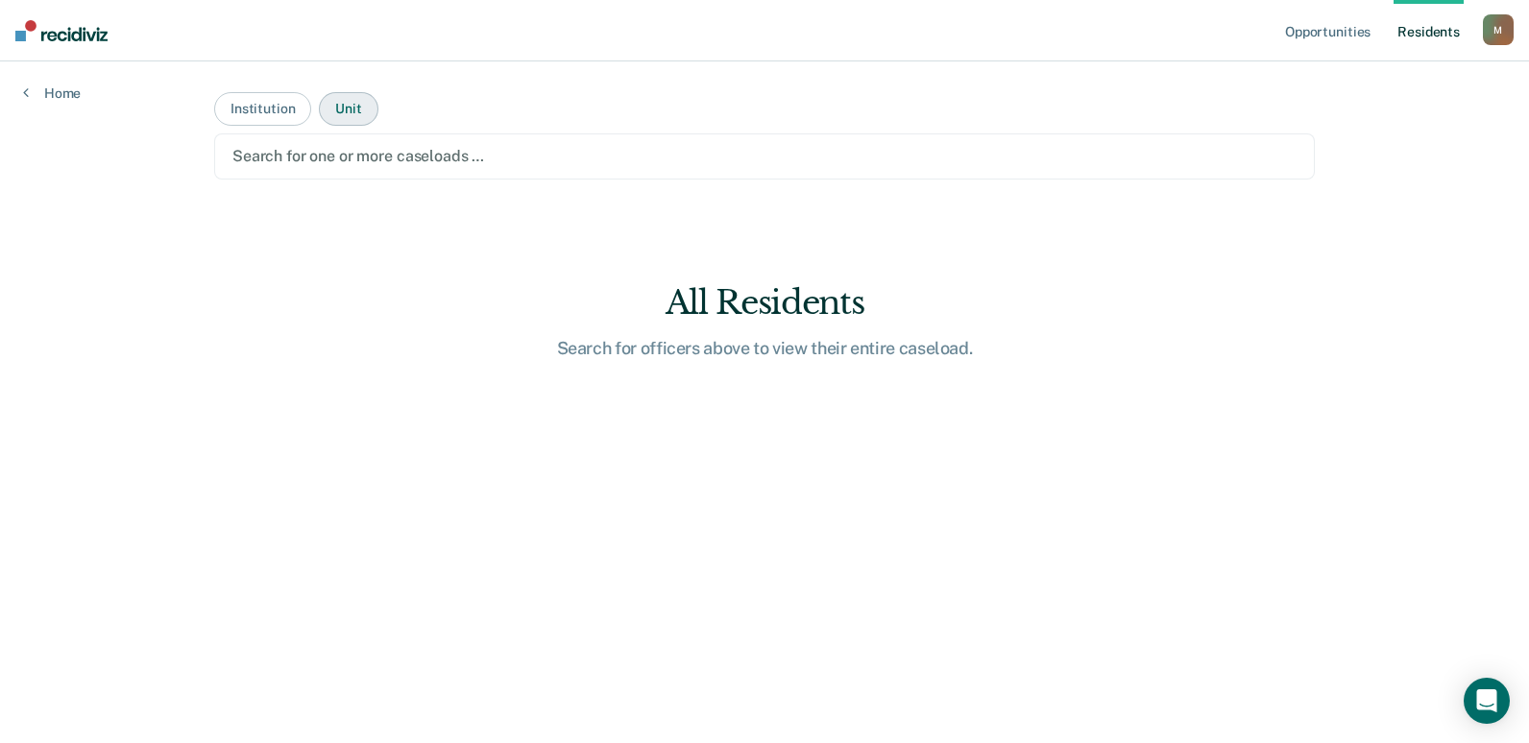
click at [353, 118] on button "Unit" at bounding box center [348, 109] width 59 height 34
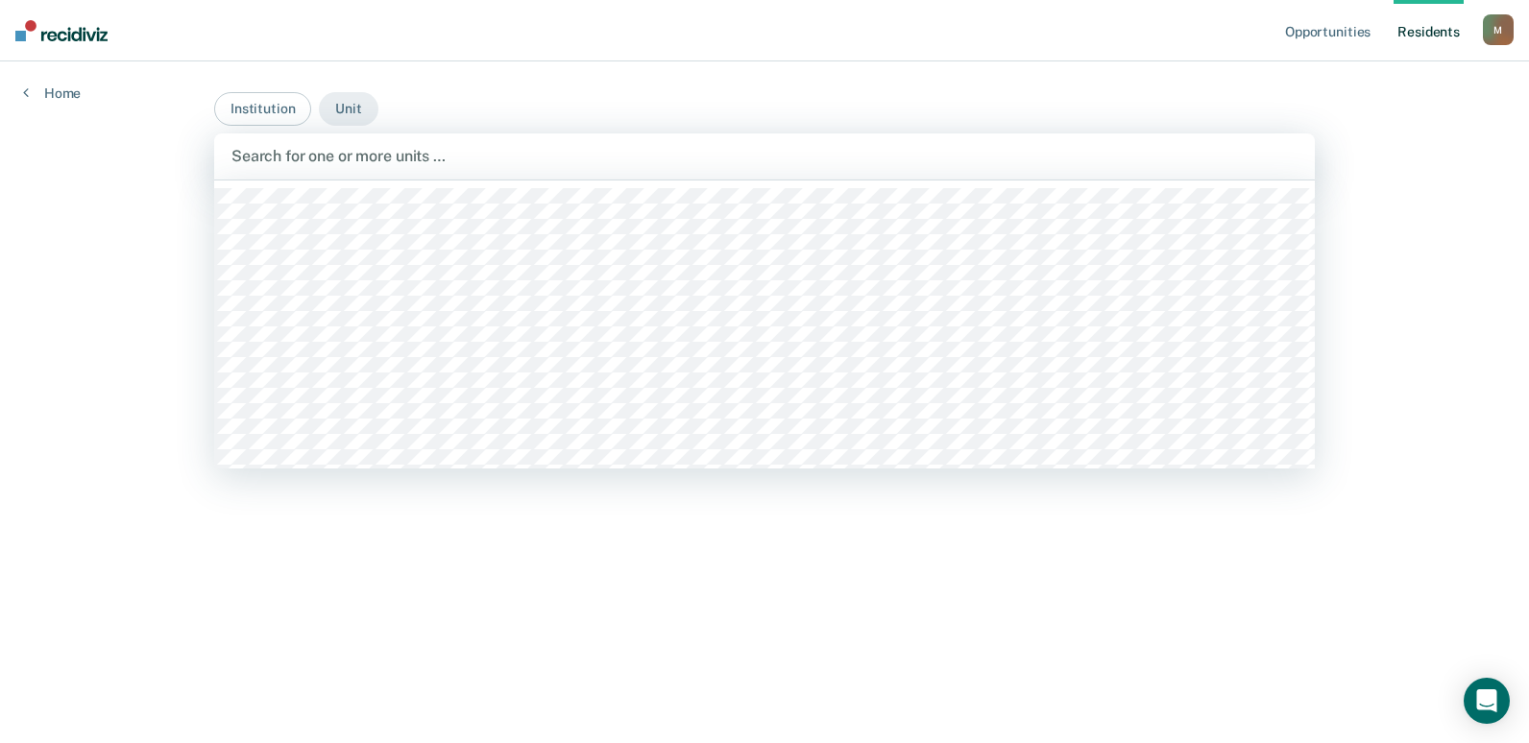
click at [378, 153] on div at bounding box center [764, 156] width 1066 height 22
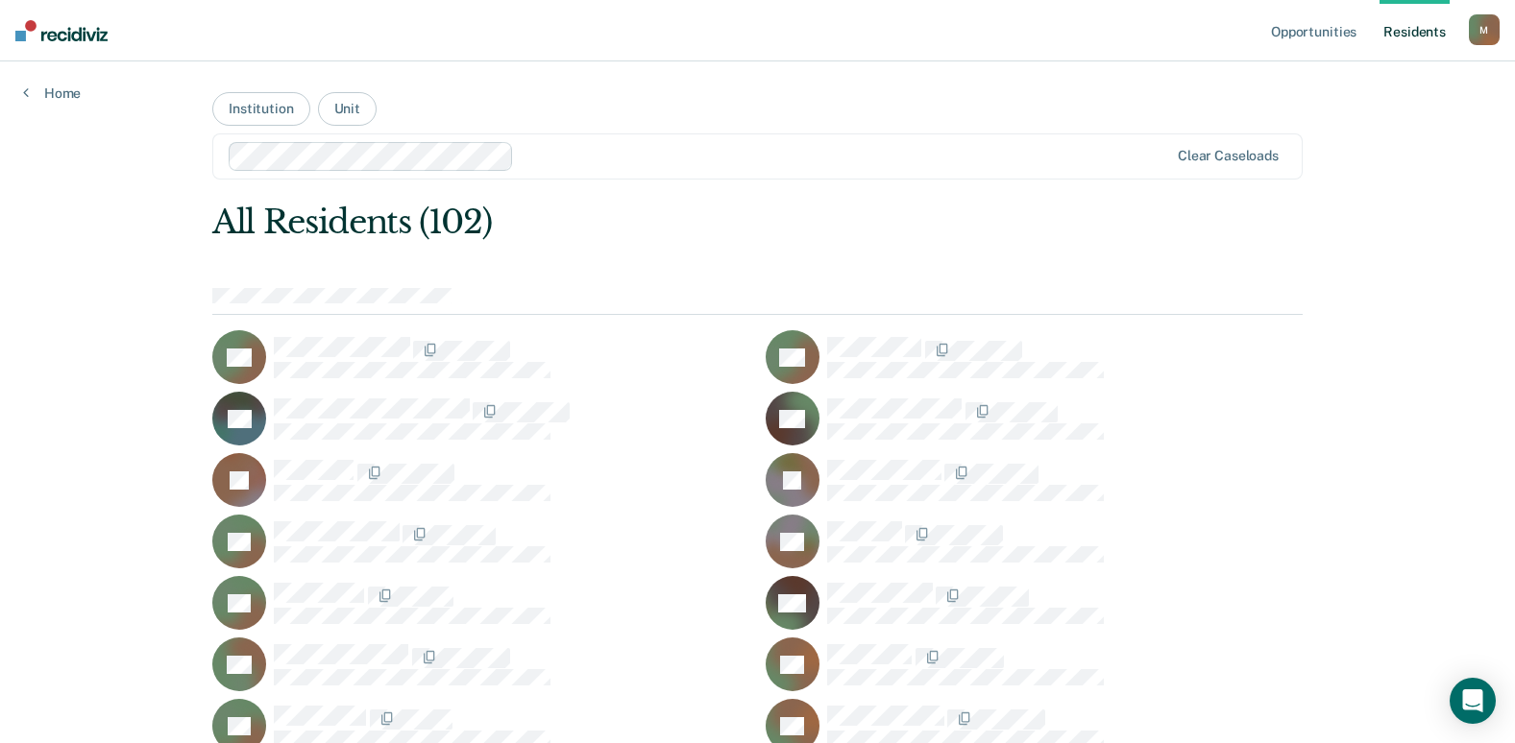
scroll to position [713, 0]
